Goal: Task Accomplishment & Management: Use online tool/utility

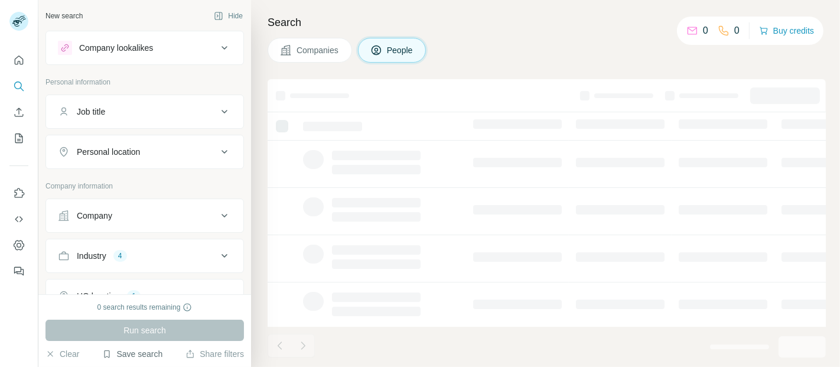
click at [132, 359] on button "Save search" at bounding box center [132, 354] width 60 height 12
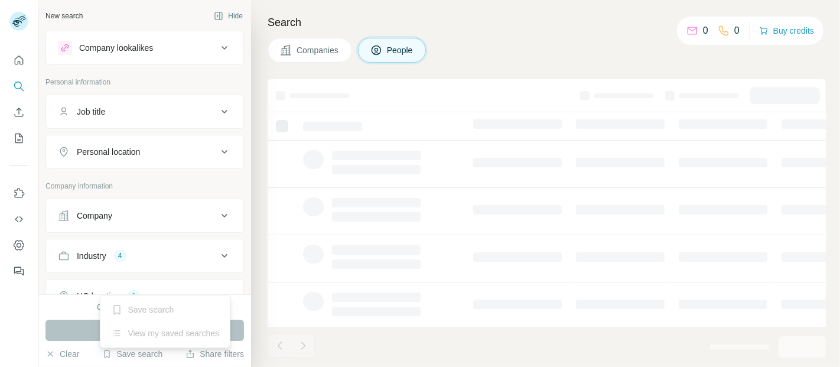
click at [149, 333] on div "View my saved searches" at bounding box center [165, 333] width 125 height 24
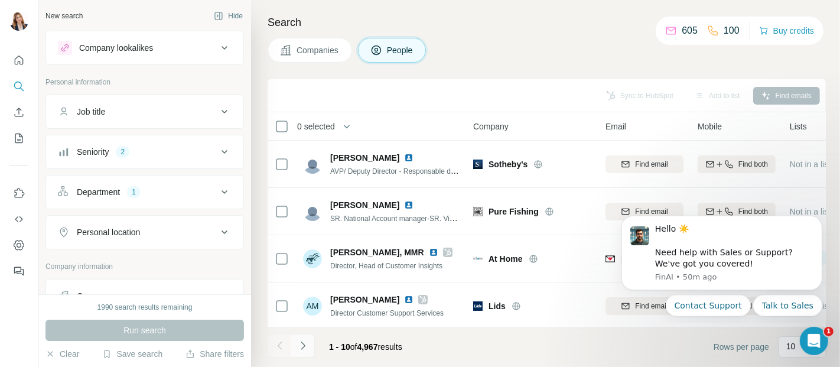
click at [301, 349] on icon "Navigate to next page" at bounding box center [303, 346] width 12 height 12
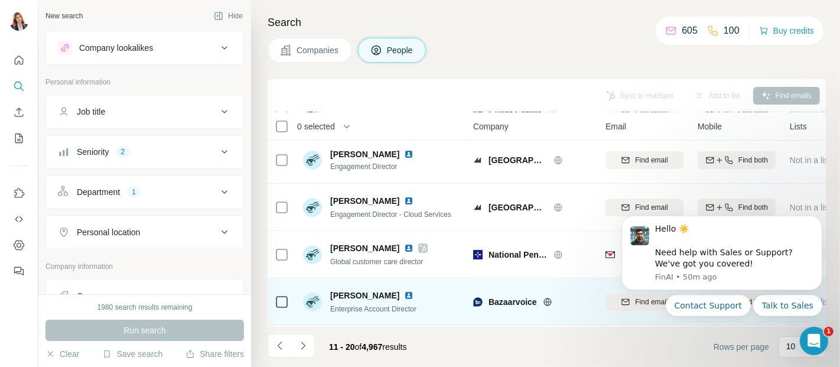
scroll to position [66, 0]
